Goal: Find specific page/section: Find specific page/section

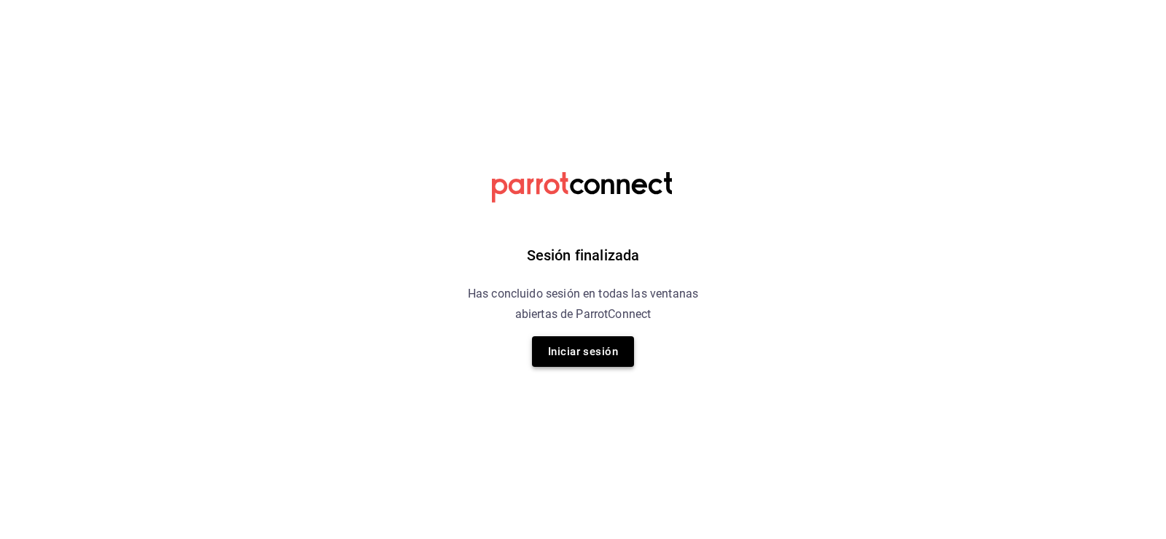
click at [548, 341] on button "Iniciar sesión" at bounding box center [583, 351] width 102 height 31
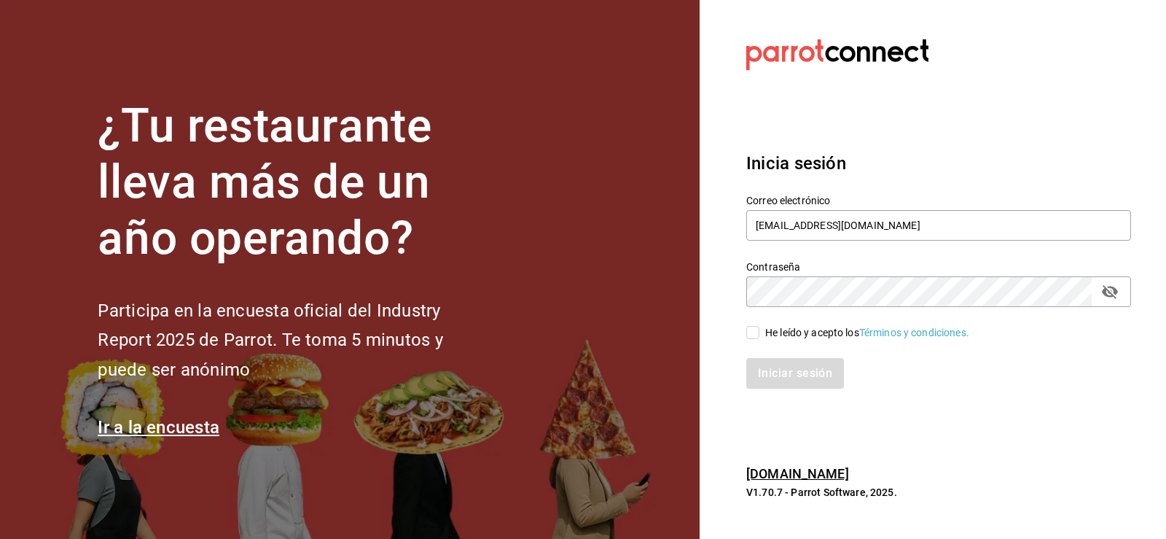
click at [746, 332] on div "He leído y acepto los Términos y condiciones." at bounding box center [930, 324] width 402 height 34
click at [760, 338] on span "He leído y acepto los Términos y condiciones." at bounding box center [865, 332] width 210 height 15
click at [760, 338] on input "He leído y acepto los Términos y condiciones." at bounding box center [752, 332] width 13 height 13
checkbox input "true"
click at [779, 372] on button "Iniciar sesión" at bounding box center [795, 373] width 99 height 31
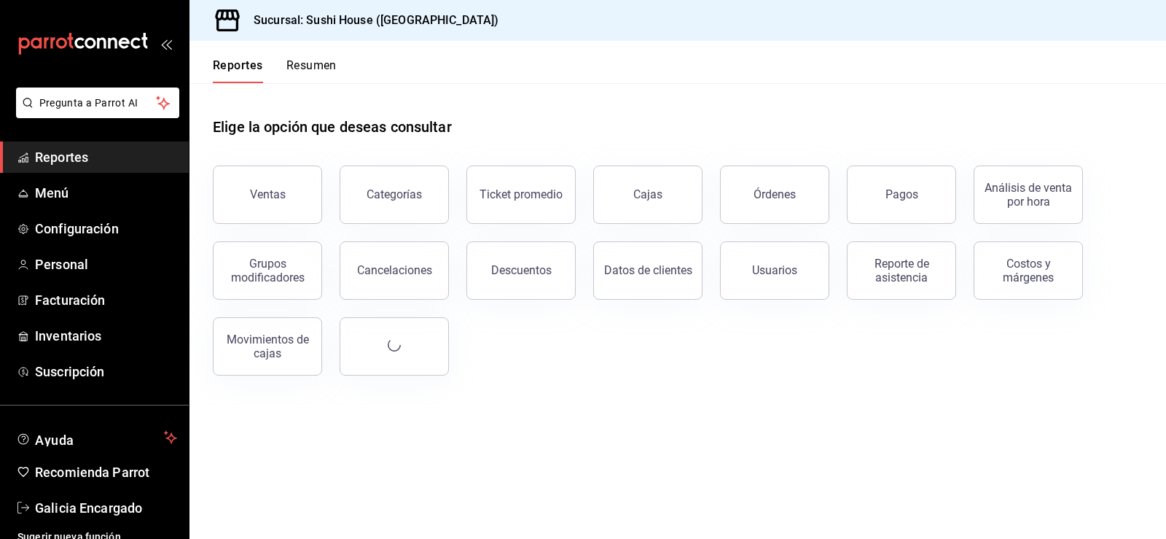
click at [284, 202] on button "Ventas" at bounding box center [267, 194] width 109 height 58
click at [284, 202] on html "Pregunta a Parrot AI Reportes Menú Configuración Personal Facturación Inventari…" at bounding box center [583, 269] width 1166 height 539
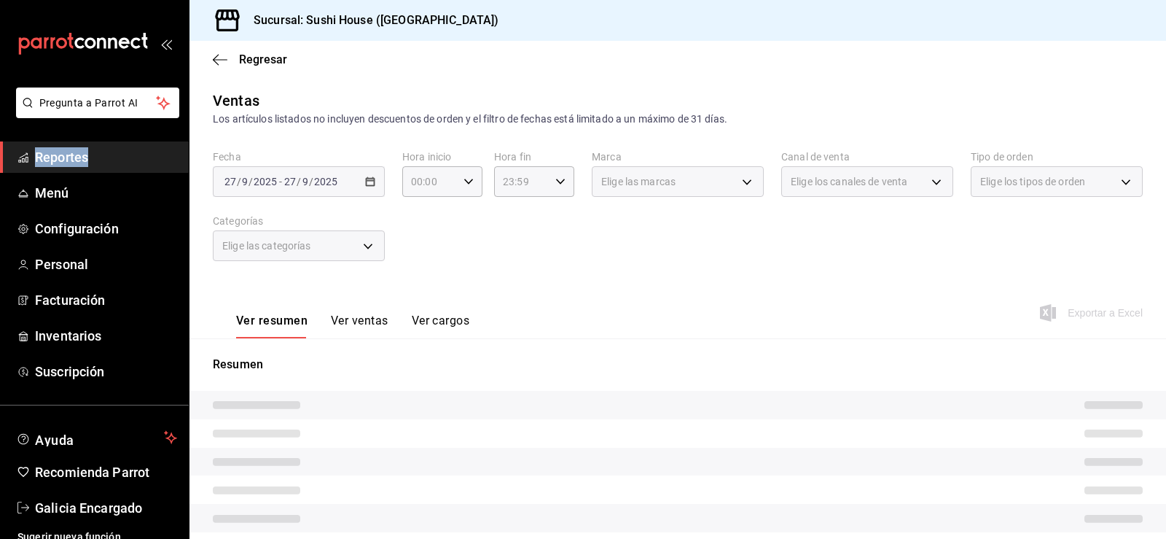
click at [83, 157] on span "Reportes" at bounding box center [106, 157] width 142 height 20
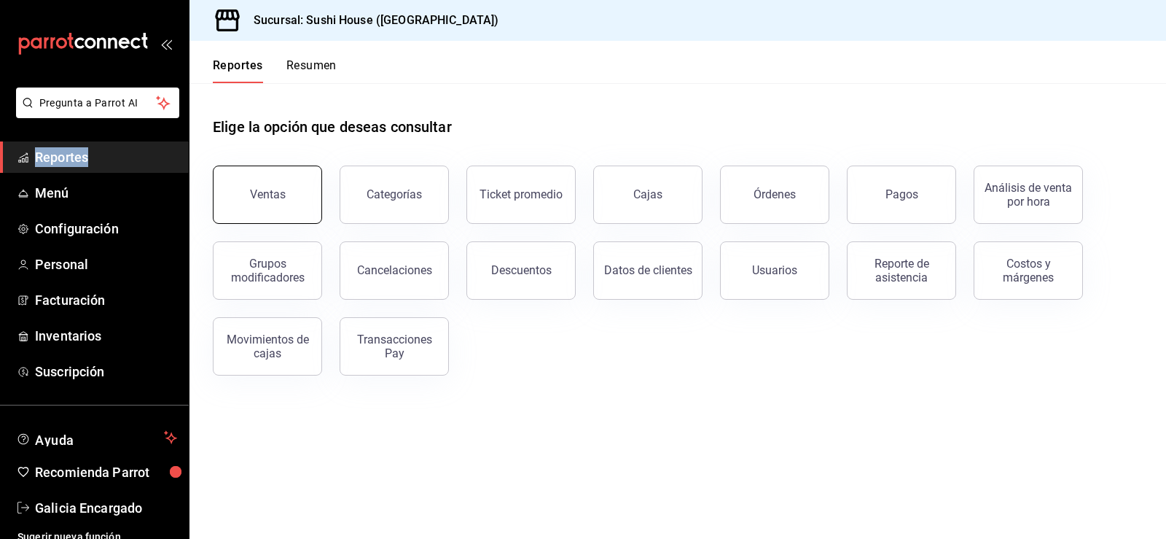
click at [270, 195] on div "Ventas" at bounding box center [268, 194] width 36 height 14
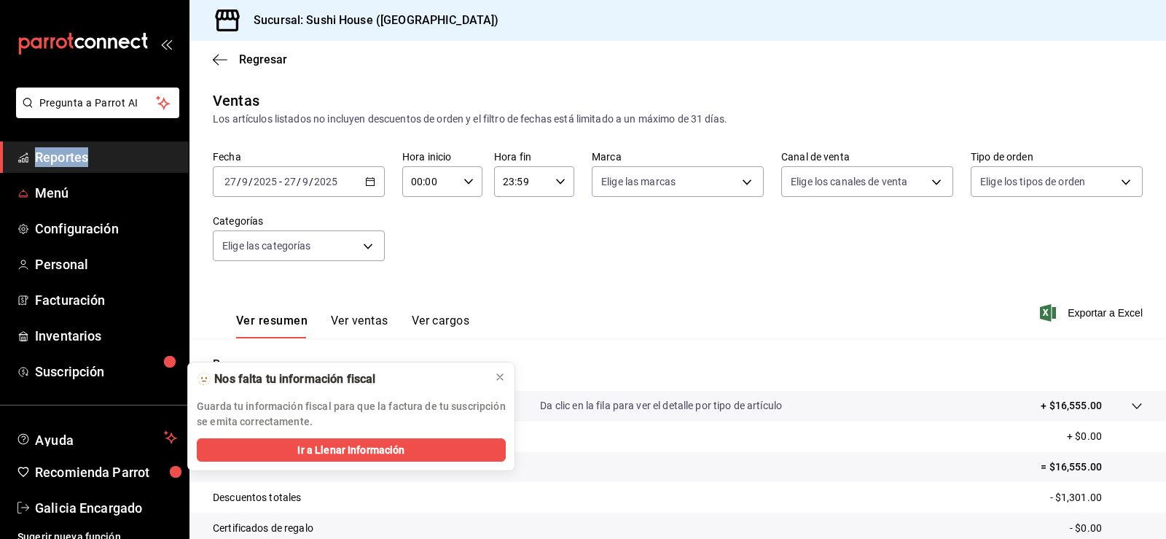
click at [101, 160] on span "Reportes" at bounding box center [106, 157] width 142 height 20
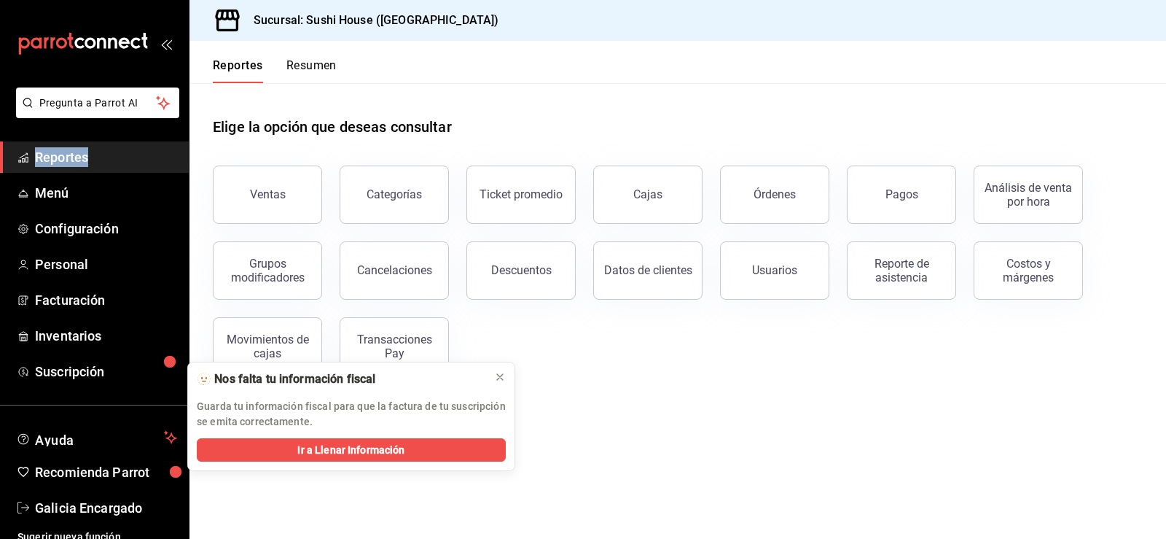
click at [311, 69] on button "Resumen" at bounding box center [311, 70] width 50 height 25
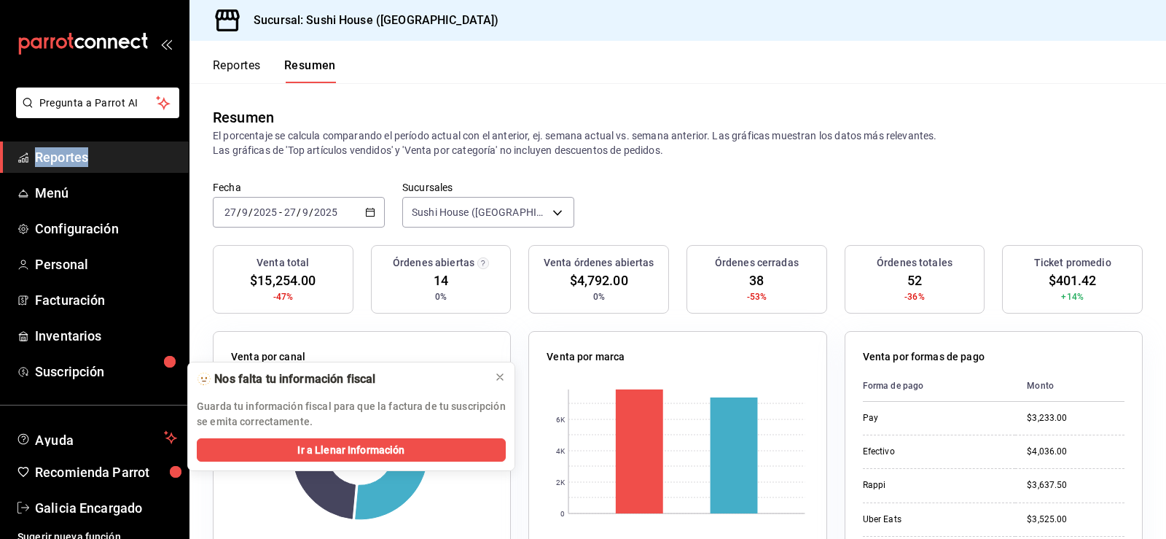
click at [64, 166] on span "Reportes" at bounding box center [106, 157] width 142 height 20
